Goal: Task Accomplishment & Management: Use online tool/utility

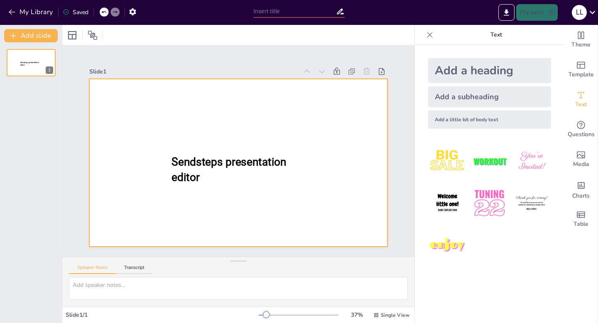
type input "New Sendsteps"
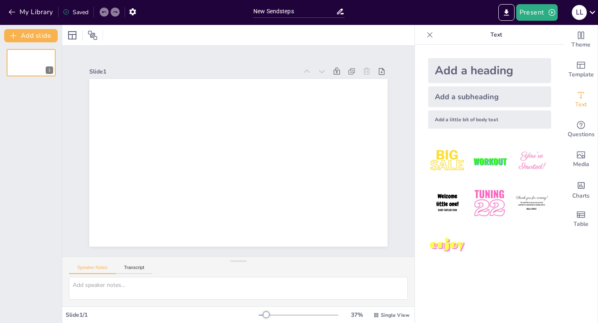
click at [138, 264] on div "Speaker Notes Transcript" at bounding box center [110, 268] width 83 height 11
click at [138, 267] on button "Transcript" at bounding box center [134, 269] width 37 height 9
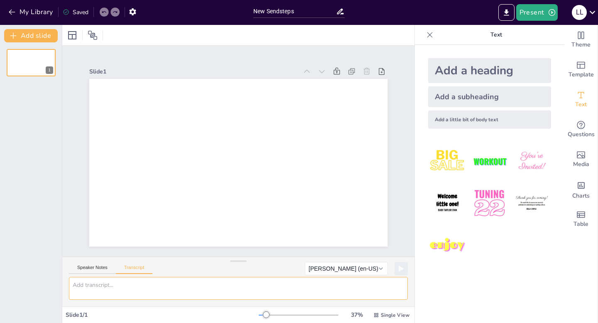
click at [135, 282] on textarea at bounding box center [238, 288] width 339 height 23
type textarea "welcome to the first band meeting of this season"
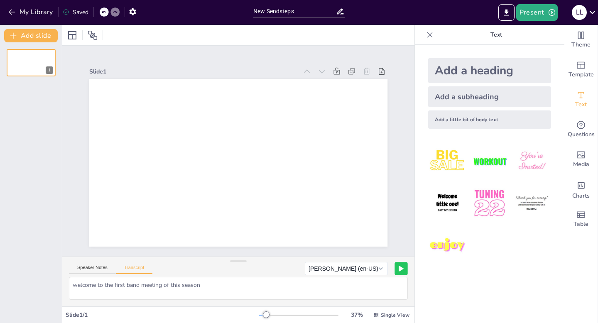
click at [398, 269] on button at bounding box center [401, 268] width 13 height 13
click at [448, 74] on div "Add a heading" at bounding box center [489, 70] width 123 height 25
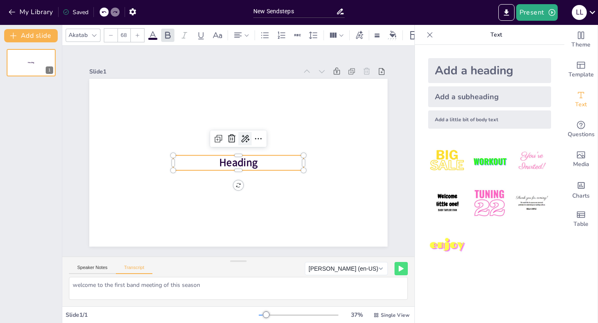
click at [248, 139] on icon at bounding box center [245, 139] width 10 height 10
click at [256, 154] on div "AI powered" at bounding box center [280, 153] width 76 height 8
click at [260, 165] on span "Rewrite" at bounding box center [257, 167] width 20 height 8
click at [13, 11] on icon "button" at bounding box center [12, 12] width 8 height 8
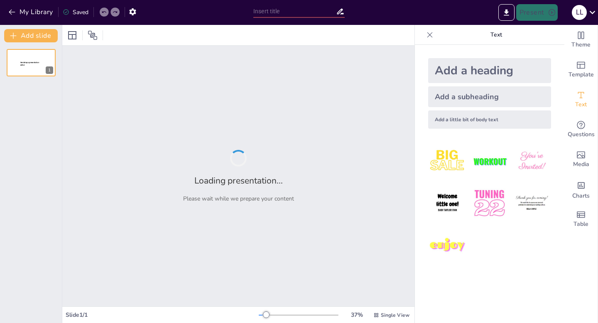
type input "Er zit muziek in [DATE]"
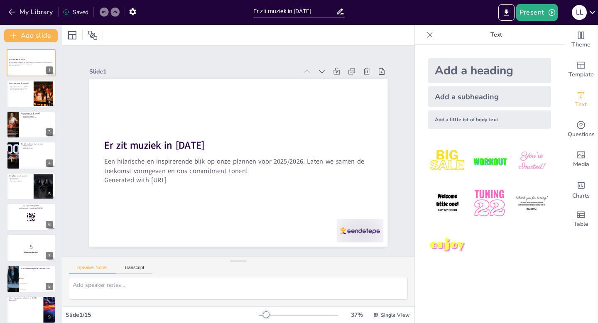
checkbox input "true"
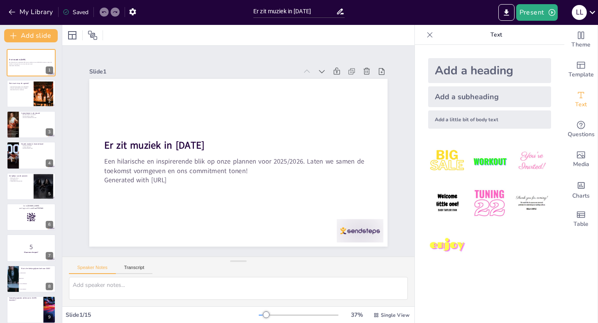
checkbox input "true"
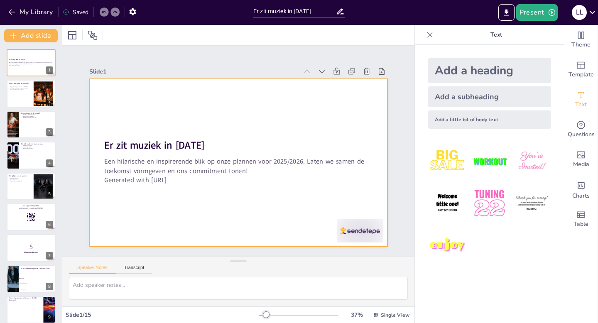
checkbox input "true"
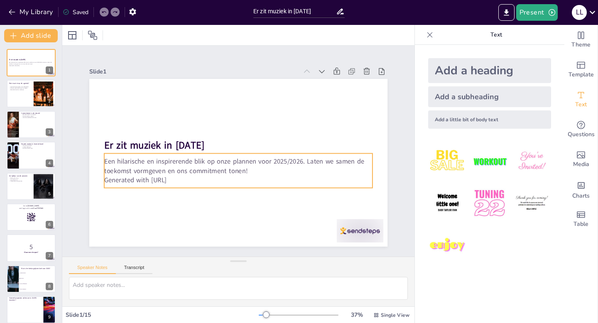
checkbox input "true"
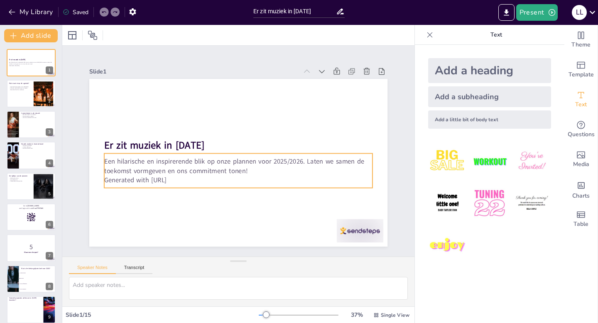
checkbox input "true"
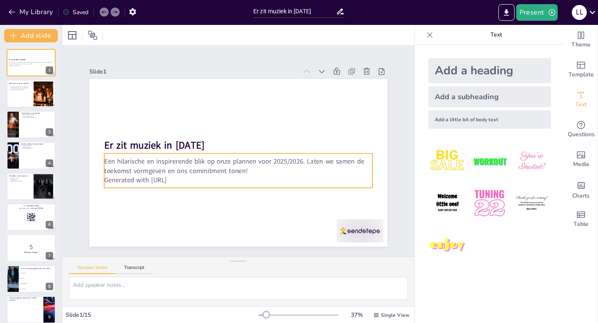
checkbox input "true"
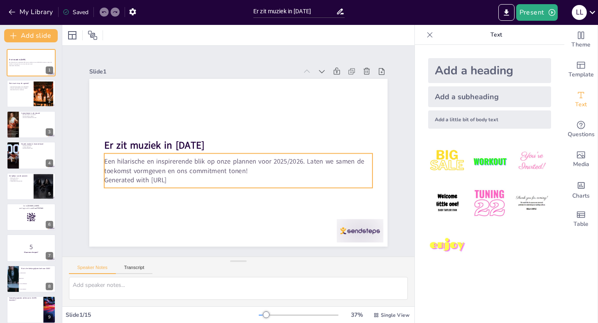
checkbox input "true"
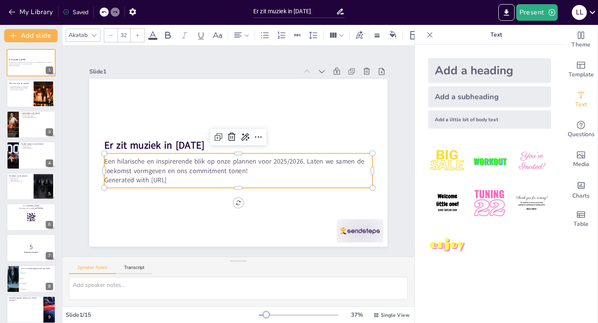
click at [194, 178] on p "Generated with [URL]" at bounding box center [249, 125] width 249 height 118
checkbox input "true"
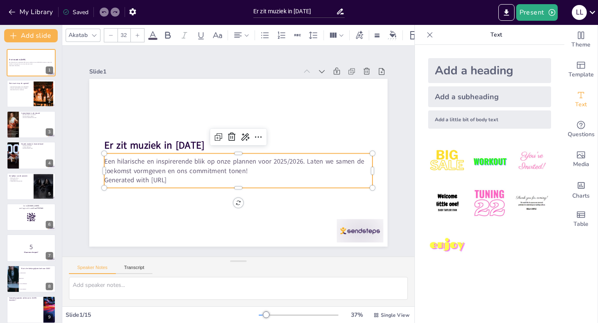
checkbox input "true"
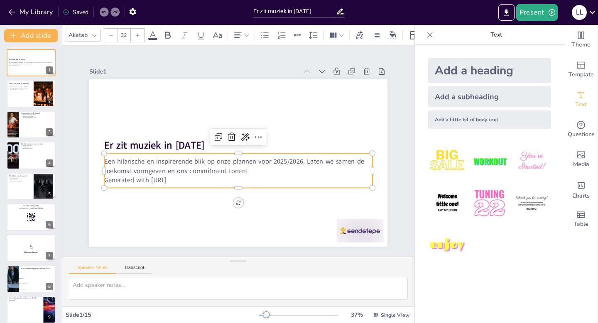
checkbox input "true"
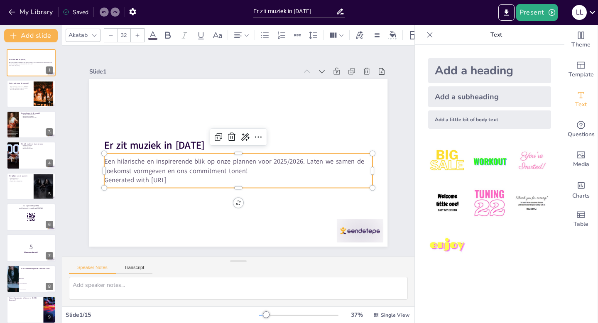
checkbox input "true"
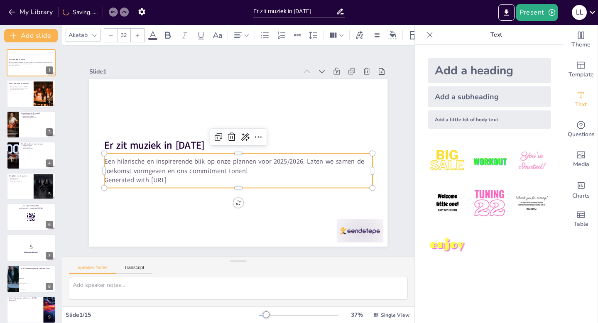
checkbox input "true"
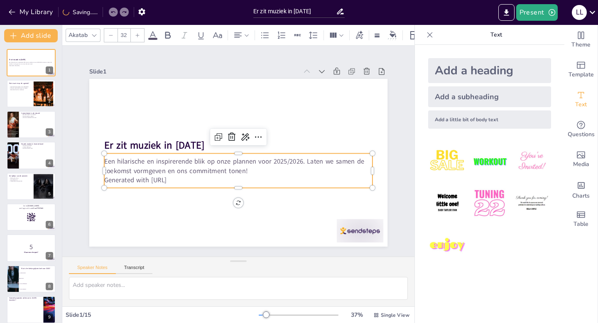
checkbox input "true"
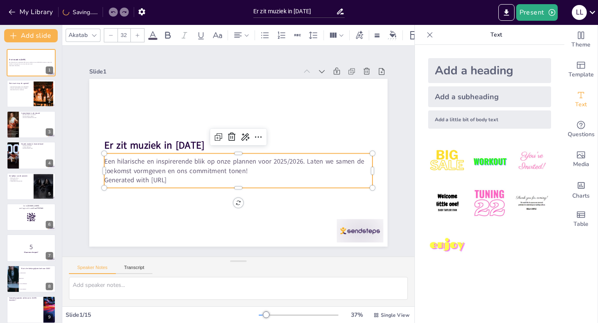
checkbox input "true"
click at [185, 178] on p "Generated with [URL]" at bounding box center [212, 163] width 118 height 249
checkbox input "true"
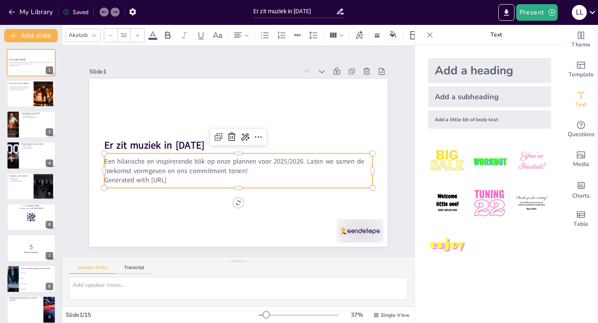
checkbox input "true"
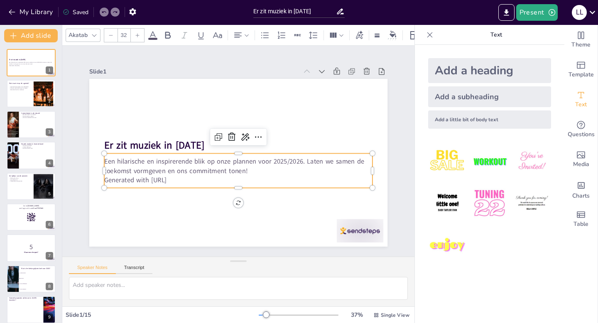
checkbox input "true"
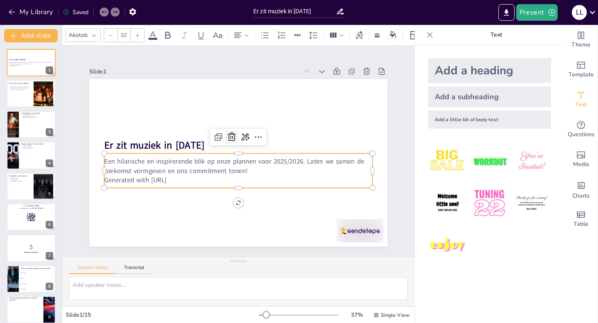
checkbox input "true"
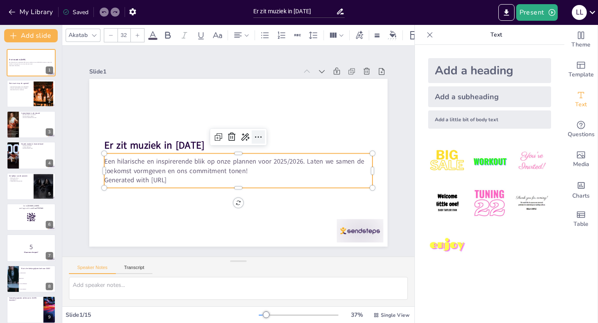
click at [258, 138] on icon at bounding box center [259, 139] width 7 height 2
checkbox input "true"
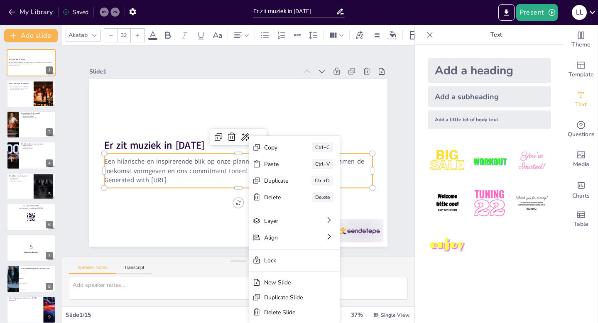
checkbox input "true"
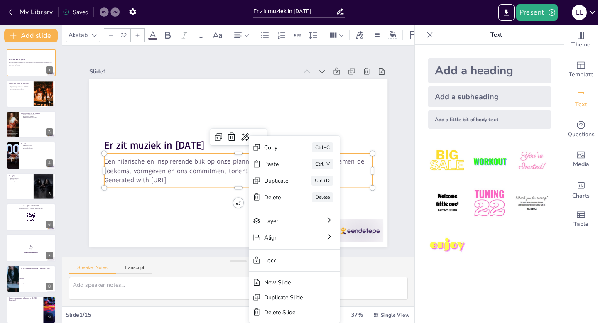
checkbox input "true"
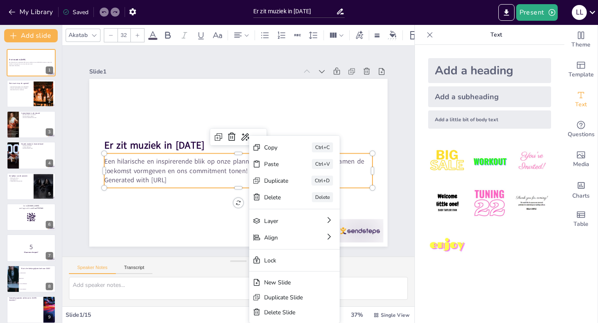
checkbox input "true"
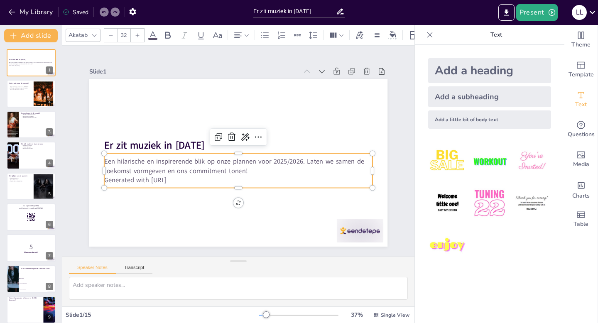
click at [190, 174] on p "Een hilarische en inspirerende blik op onze plannen voor 2025/2026. Laten we sa…" at bounding box center [235, 166] width 267 height 74
checkbox input "true"
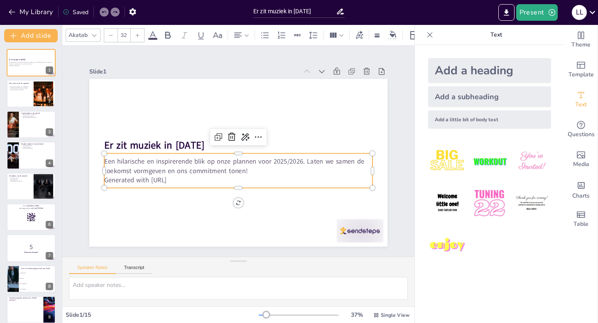
checkbox input "true"
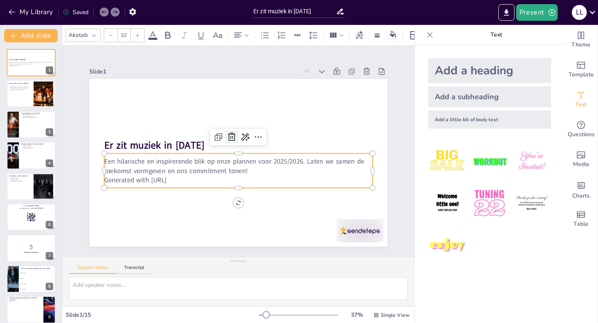
checkbox input "true"
click at [244, 137] on icon at bounding box center [250, 140] width 12 height 12
checkbox input "true"
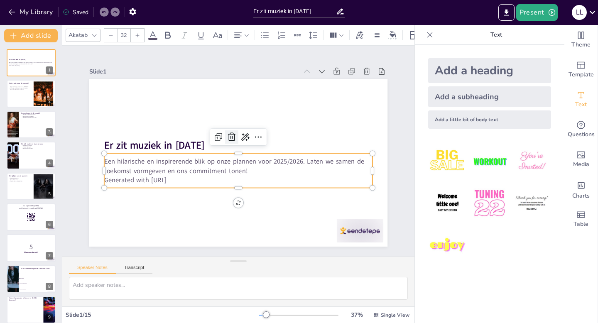
checkbox input "true"
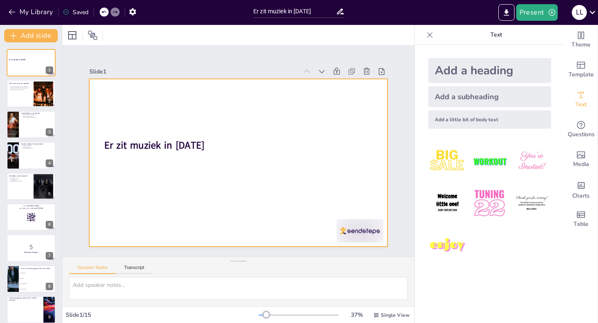
checkbox input "true"
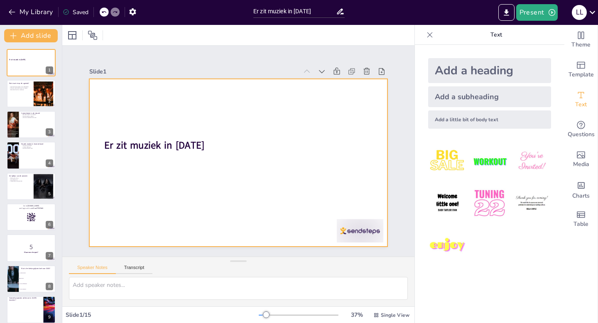
checkbox input "true"
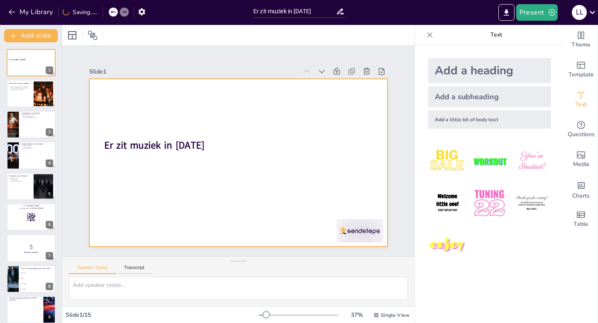
checkbox input "true"
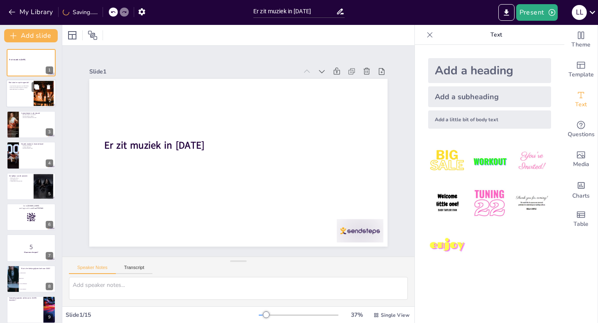
checkbox input "true"
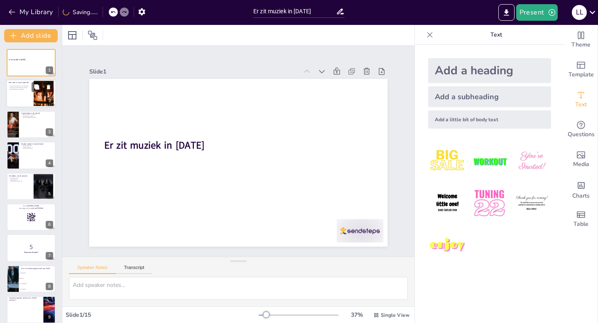
checkbox input "true"
click at [22, 93] on div at bounding box center [31, 94] width 50 height 28
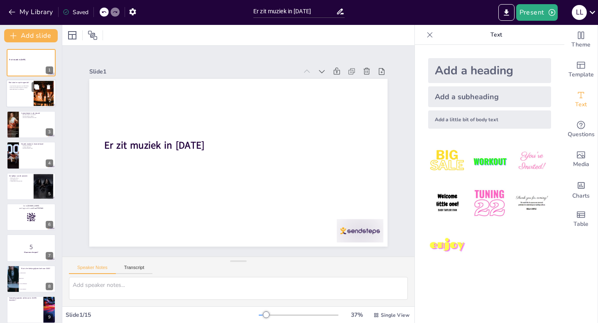
checkbox input "true"
type textarea "We hebben een aantal spannende projecten in de pijplijn voor 2025/2026. Dit is …"
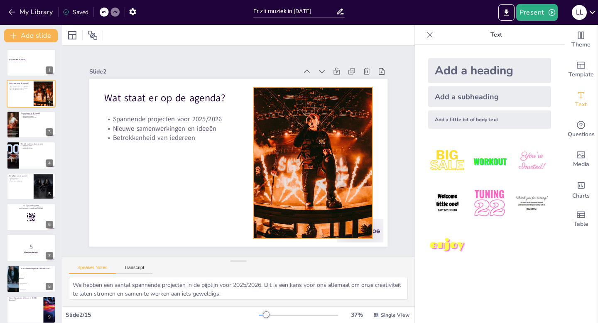
checkbox input "true"
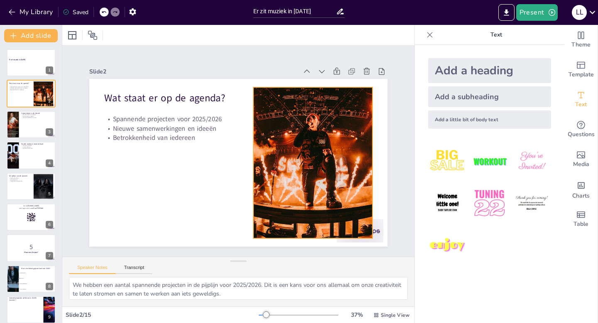
checkbox input "true"
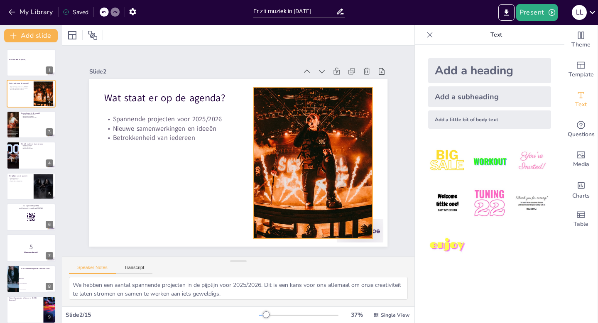
checkbox input "true"
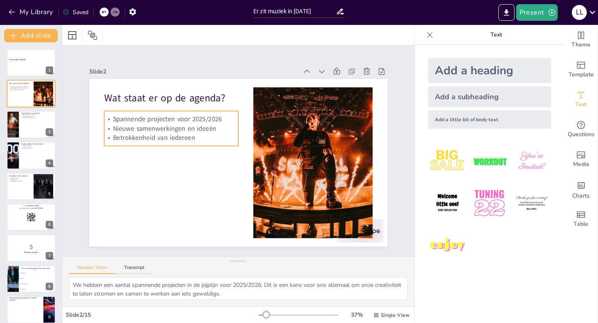
checkbox input "true"
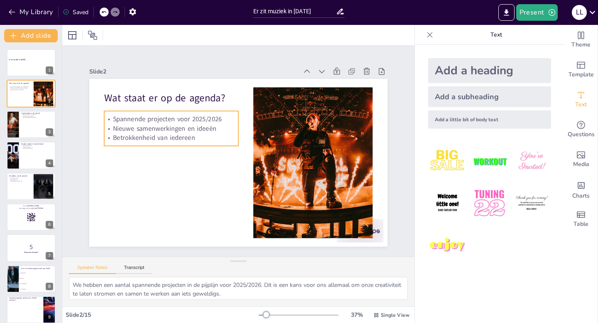
checkbox input "true"
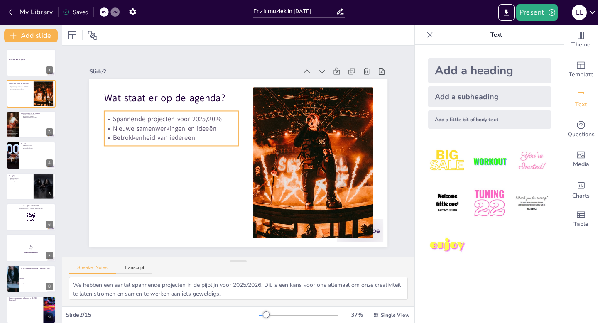
checkbox input "true"
click at [175, 119] on p "Spannende projecten voor 2025/2026" at bounding box center [196, 89] width 121 height 75
checkbox input "true"
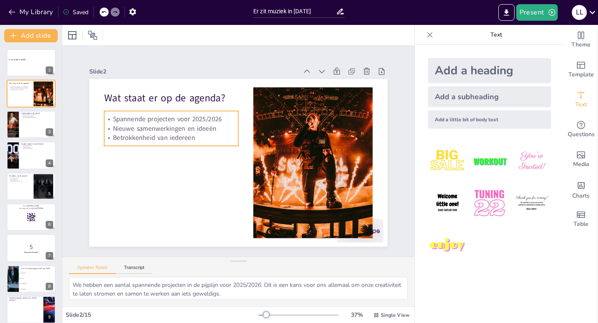
checkbox input "true"
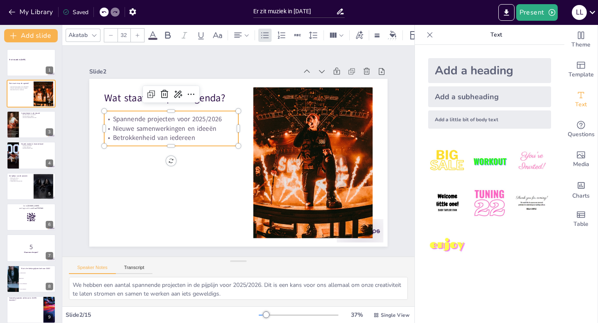
checkbox input "true"
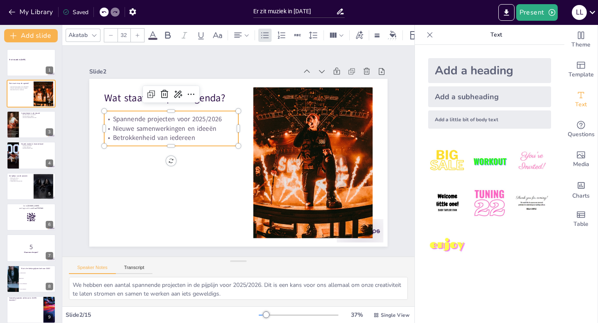
checkbox input "true"
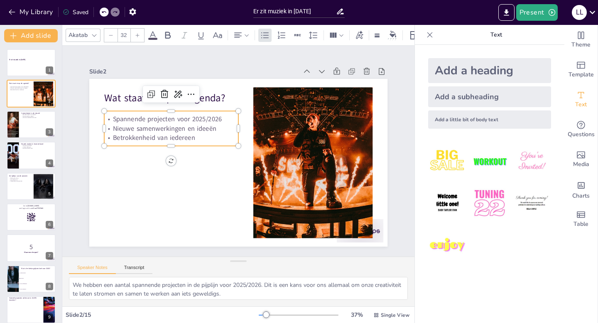
checkbox input "true"
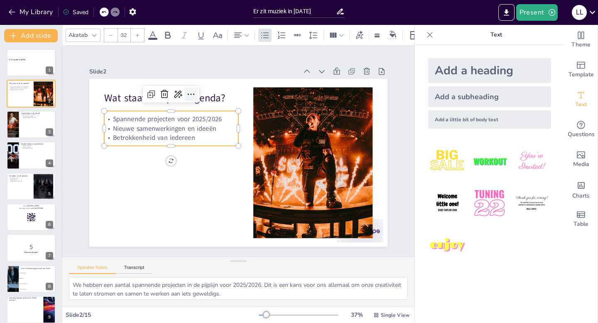
click at [303, 125] on icon at bounding box center [309, 131] width 13 height 13
checkbox input "true"
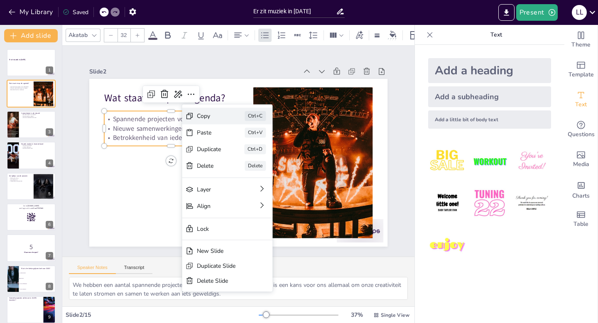
checkbox input "true"
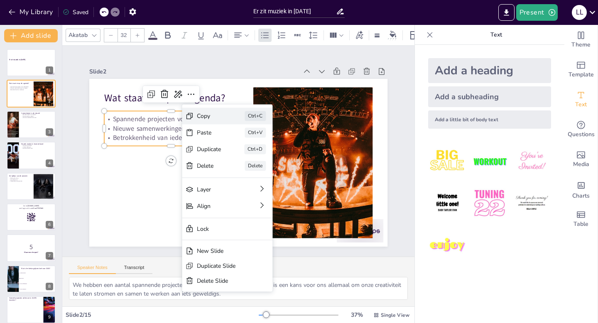
checkbox input "true"
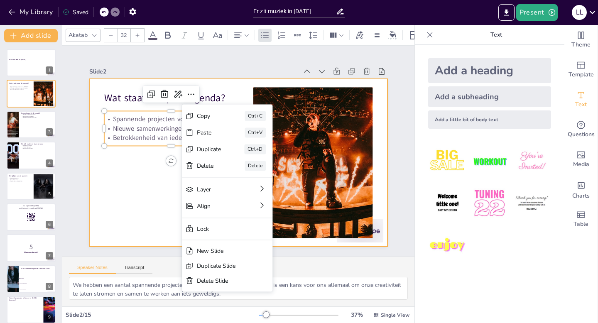
checkbox input "true"
click at [168, 203] on div at bounding box center [228, 145] width 294 height 342
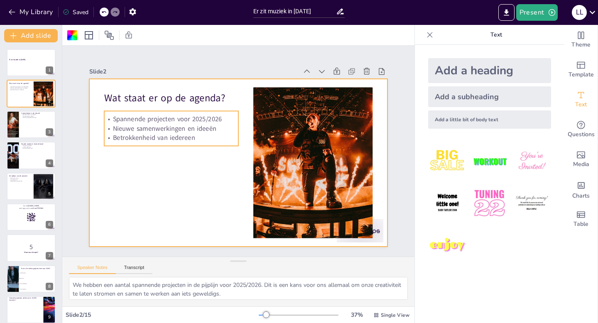
click at [196, 122] on p "Spannende projecten voor 2025/2026" at bounding box center [210, 82] width 106 height 97
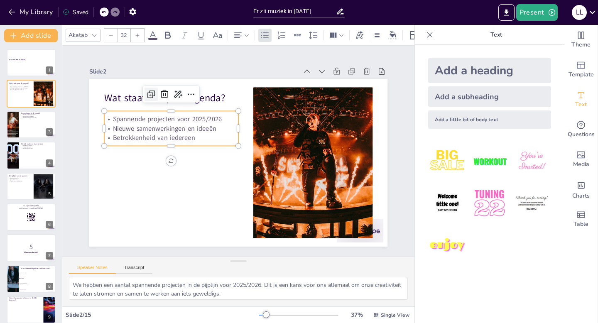
click at [241, 49] on icon at bounding box center [243, 47] width 4 height 4
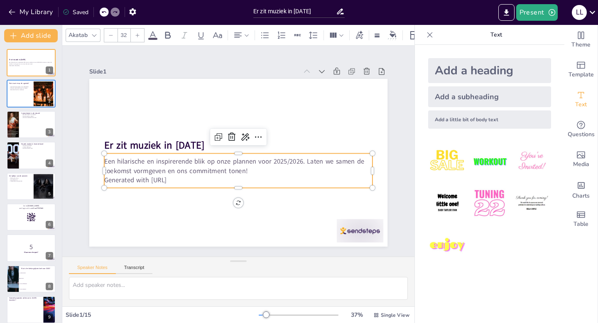
click at [208, 159] on p "Een hilarische en inspirerende blik op onze plannen voor 2025/2026. Laten we sa…" at bounding box center [227, 161] width 194 height 212
click at [236, 137] on icon at bounding box center [241, 135] width 11 height 11
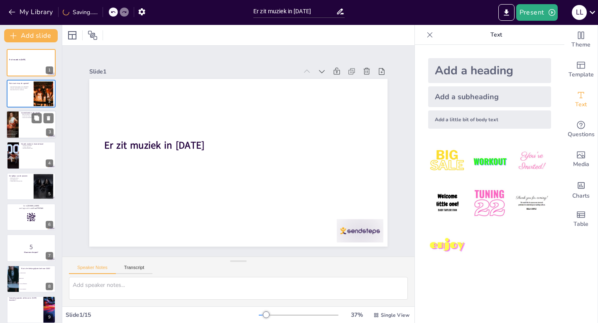
click at [31, 116] on p "Samenwerking creëren" at bounding box center [37, 116] width 32 height 2
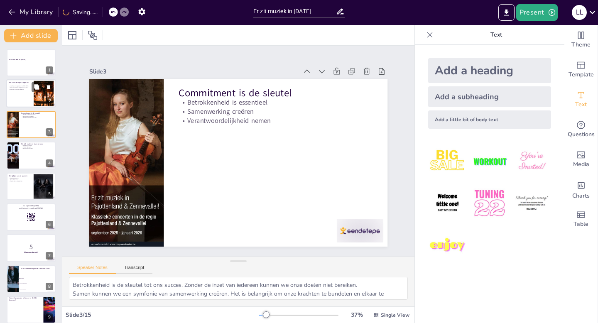
click at [26, 90] on p "Betrokkenheid van iedereen" at bounding box center [20, 90] width 22 height 2
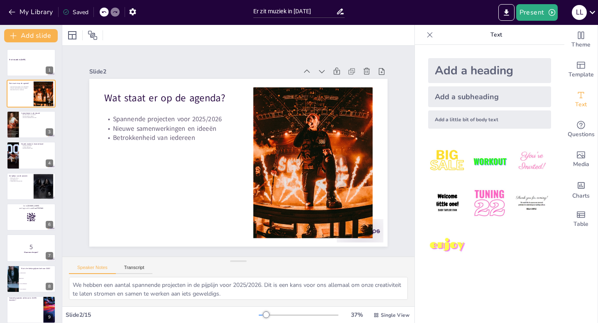
click at [341, 13] on icon at bounding box center [340, 12] width 7 height 6
click at [36, 117] on icon at bounding box center [36, 117] width 5 height 5
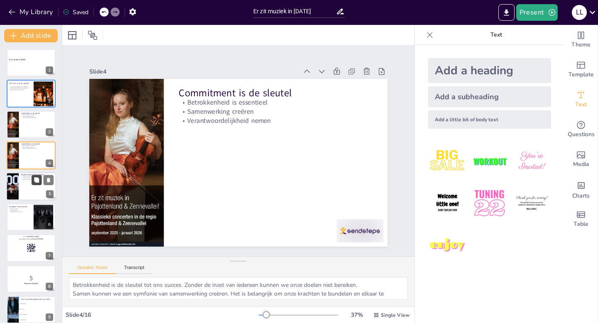
click at [32, 184] on button at bounding box center [37, 180] width 10 height 10
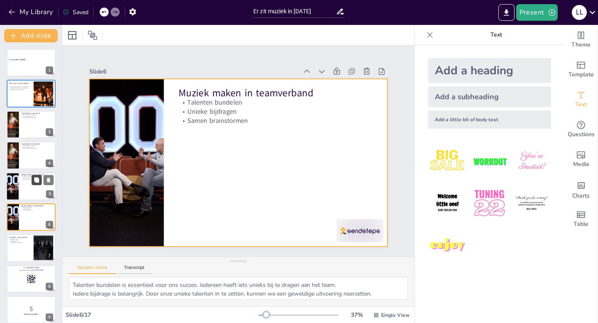
scroll to position [34, 0]
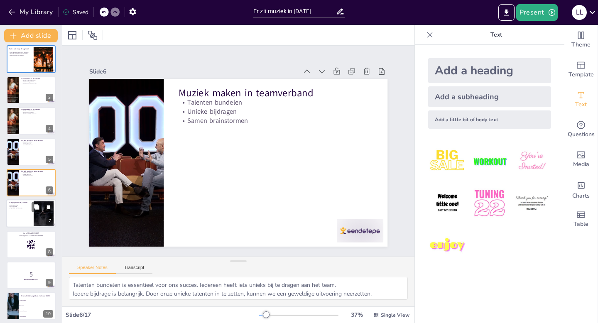
click at [18, 206] on p "Guerilla-borrel" at bounding box center [20, 207] width 22 height 2
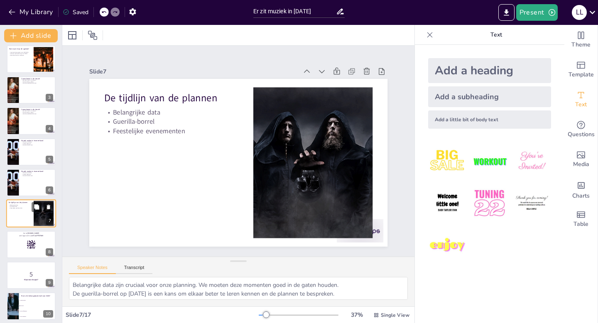
scroll to position [65, 0]
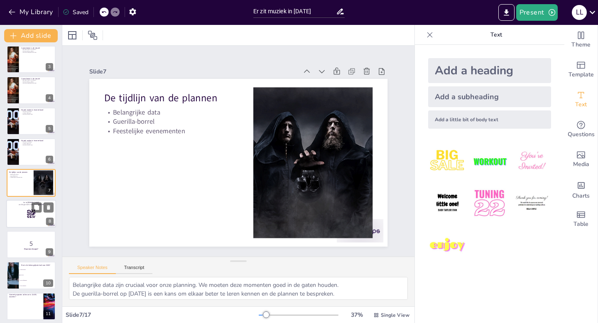
click at [25, 213] on div at bounding box center [31, 214] width 50 height 28
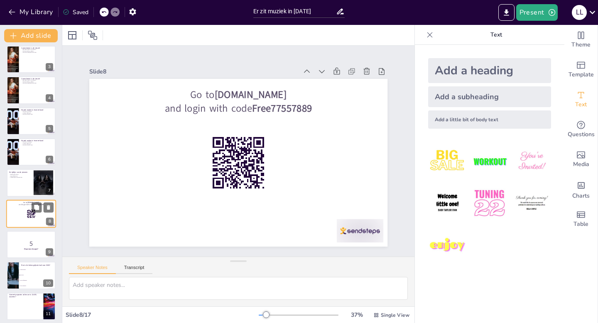
scroll to position [96, 0]
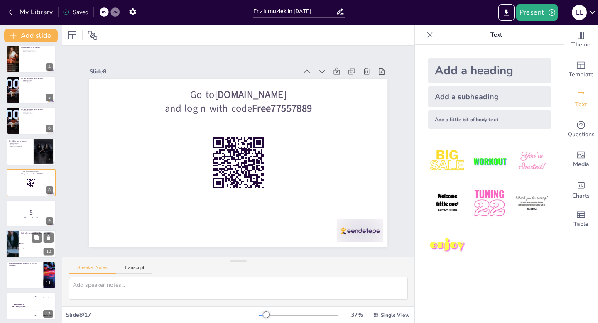
click at [26, 247] on li "Meer koffiepauzes" at bounding box center [37, 249] width 37 height 5
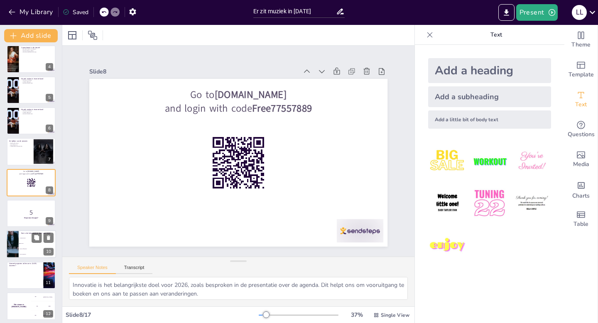
scroll to position [158, 0]
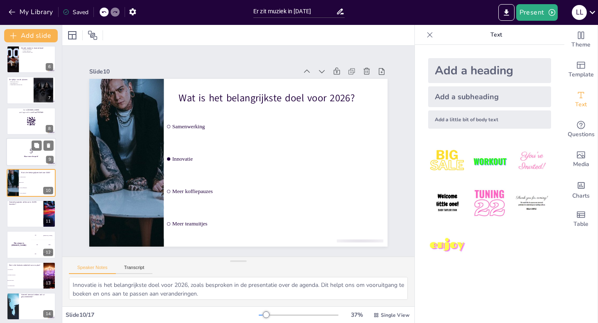
click at [30, 156] on strong "Klaar voor de quiz?" at bounding box center [31, 156] width 14 height 2
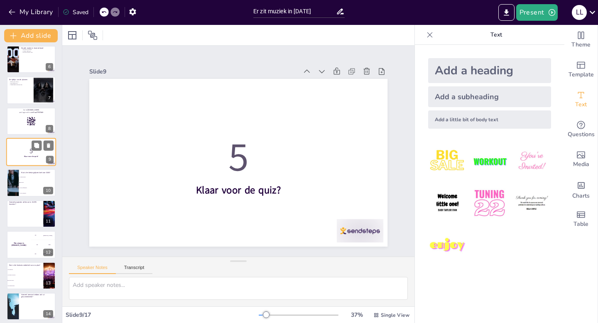
scroll to position [127, 0]
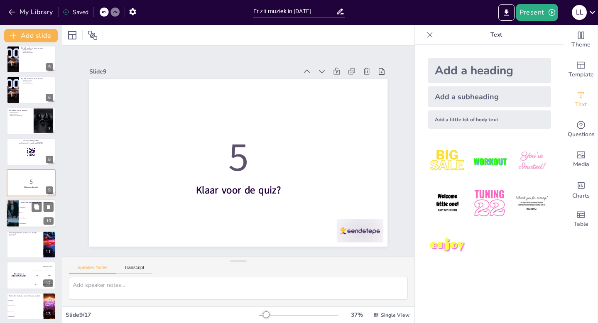
click at [30, 212] on li "Innovatie" at bounding box center [37, 213] width 37 height 5
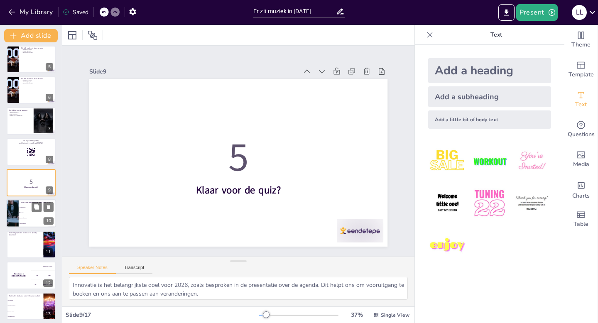
scroll to position [158, 0]
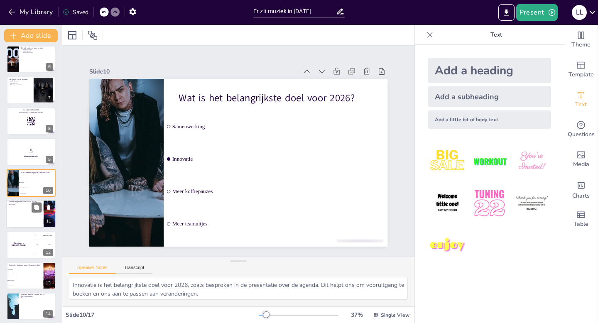
click at [33, 215] on ul at bounding box center [24, 216] width 37 height 22
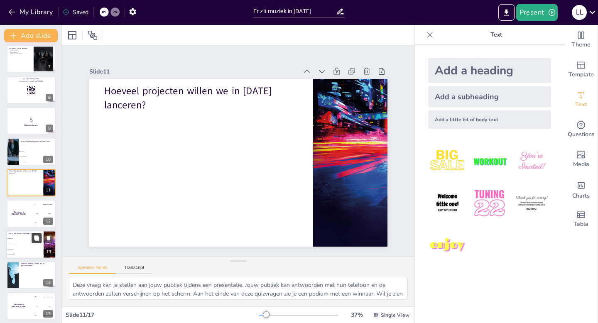
click at [32, 242] on button at bounding box center [37, 238] width 10 height 10
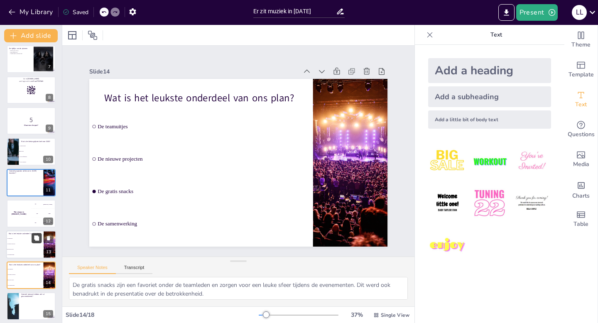
scroll to position [282, 0]
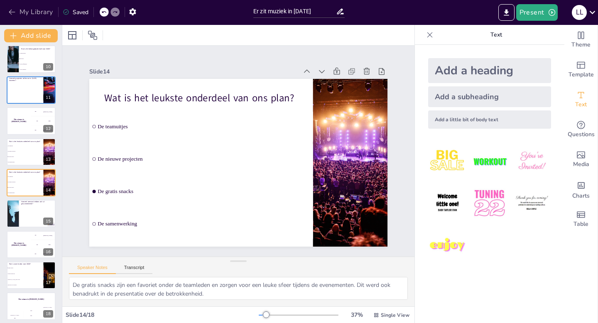
click at [13, 12] on icon "button" at bounding box center [12, 12] width 6 height 5
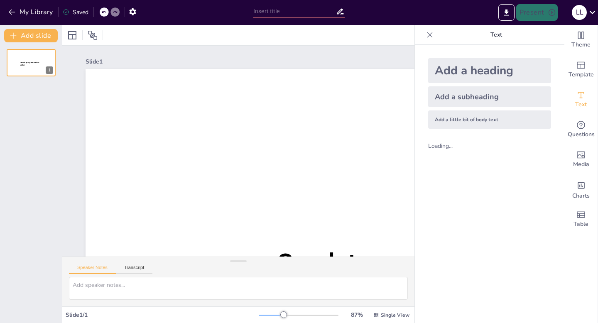
type input "New Sendsteps"
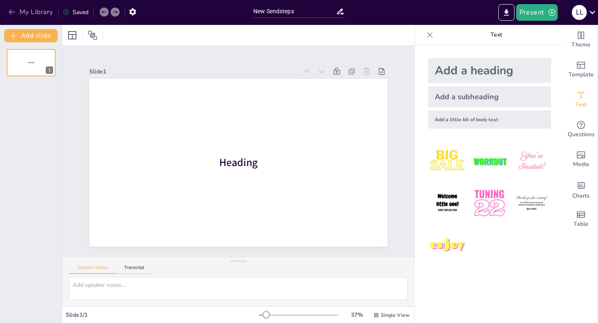
click at [14, 13] on icon "button" at bounding box center [12, 12] width 8 height 8
